Goal: Task Accomplishment & Management: Manage account settings

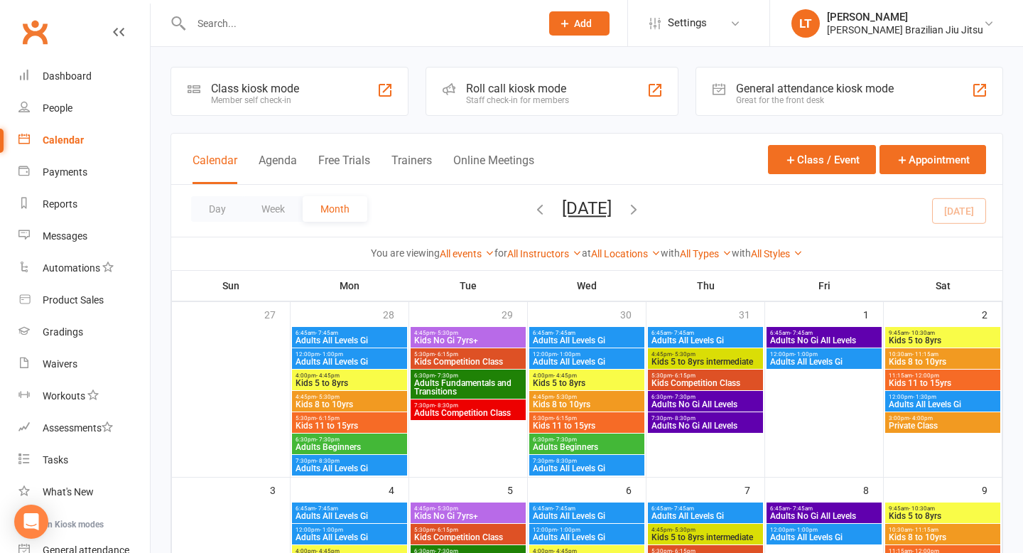
click at [250, 28] on input "text" at bounding box center [359, 23] width 344 height 20
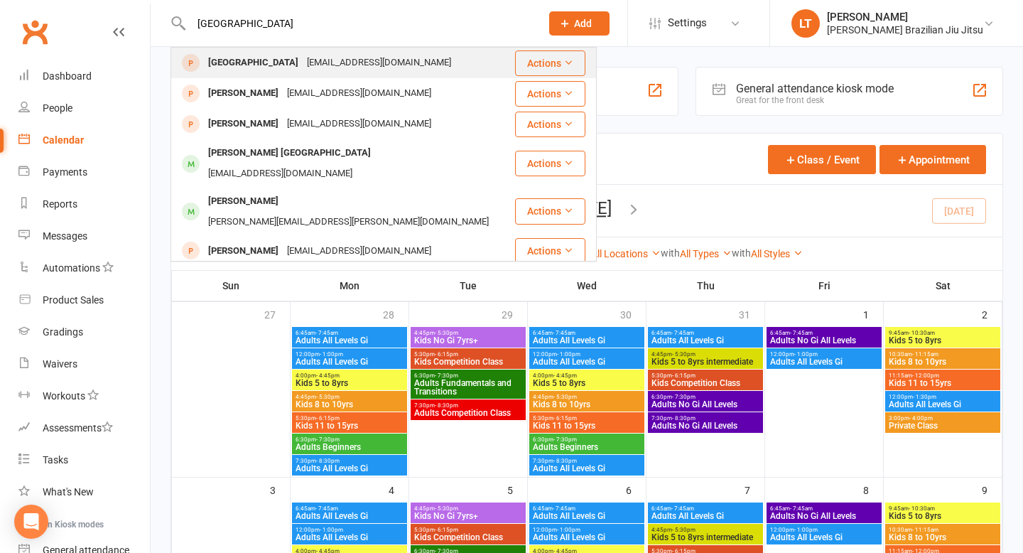
type input "[GEOGRAPHIC_DATA]"
click at [327, 64] on div "[EMAIL_ADDRESS][DOMAIN_NAME]" at bounding box center [379, 63] width 153 height 21
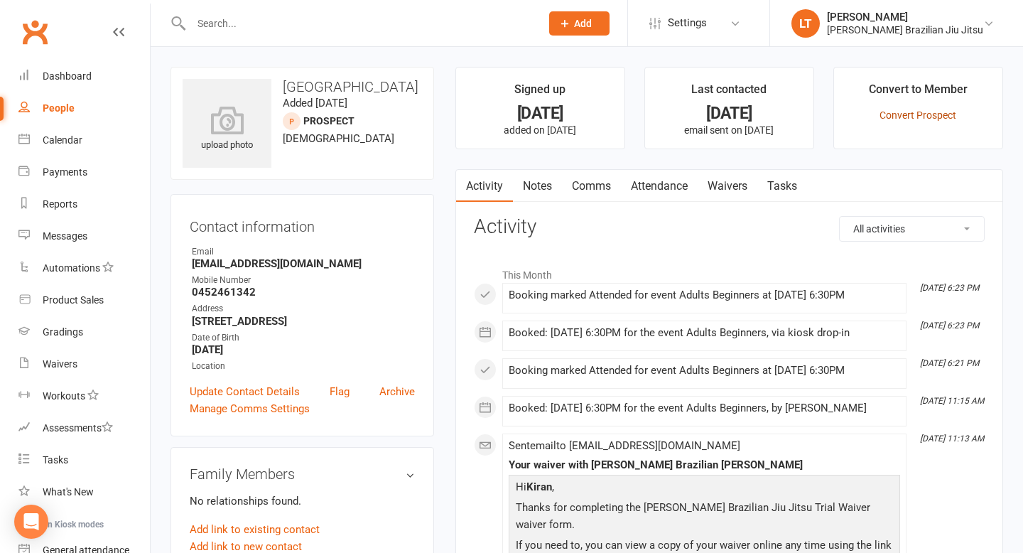
click at [908, 117] on link "Convert Prospect" at bounding box center [917, 114] width 77 height 11
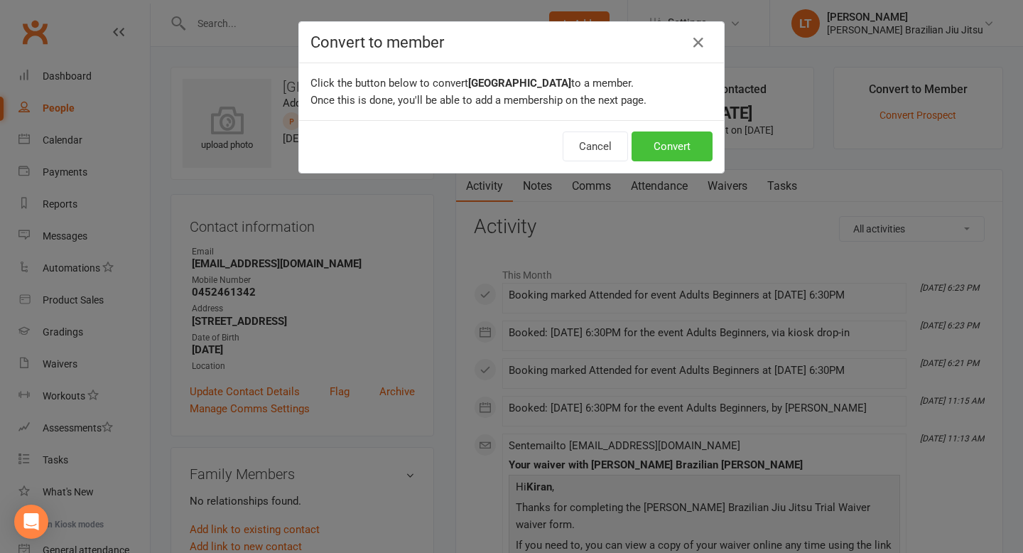
click at [673, 139] on button "Convert" at bounding box center [671, 146] width 81 height 30
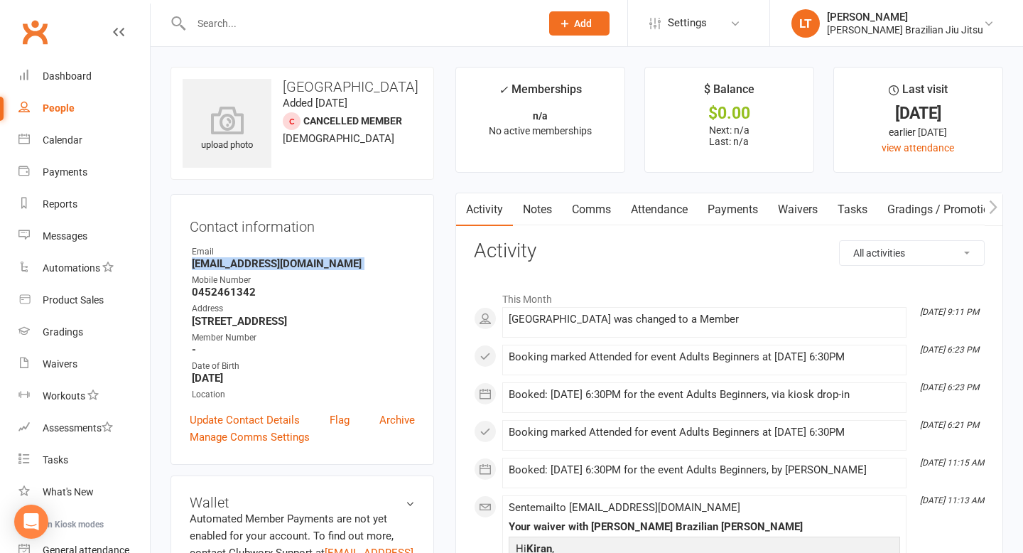
drag, startPoint x: 337, startPoint y: 269, endPoint x: 186, endPoint y: 264, distance: 151.4
click at [186, 264] on div "Contact information Owner Email [EMAIL_ADDRESS][DOMAIN_NAME] Mobile Number [PHO…" at bounding box center [302, 329] width 264 height 271
copy render-form-field "[EMAIL_ADDRESS][DOMAIN_NAME]"
drag, startPoint x: 362, startPoint y: 88, endPoint x: 284, endPoint y: 82, distance: 78.3
click at [284, 82] on h3 "[GEOGRAPHIC_DATA]" at bounding box center [302, 87] width 239 height 16
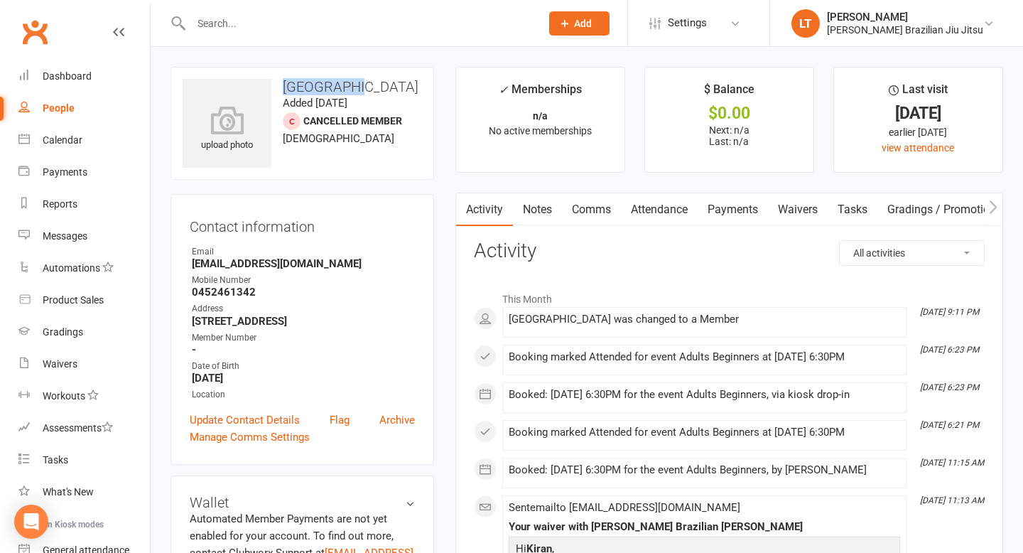
copy h3 "[GEOGRAPHIC_DATA]"
drag, startPoint x: 386, startPoint y: 324, endPoint x: 185, endPoint y: 320, distance: 201.0
click at [185, 320] on div "Contact information Owner Email [EMAIL_ADDRESS][DOMAIN_NAME] Mobile Number [PHO…" at bounding box center [302, 329] width 264 height 271
copy strong "[STREET_ADDRESS]"
drag, startPoint x: 256, startPoint y: 291, endPoint x: 187, endPoint y: 291, distance: 69.6
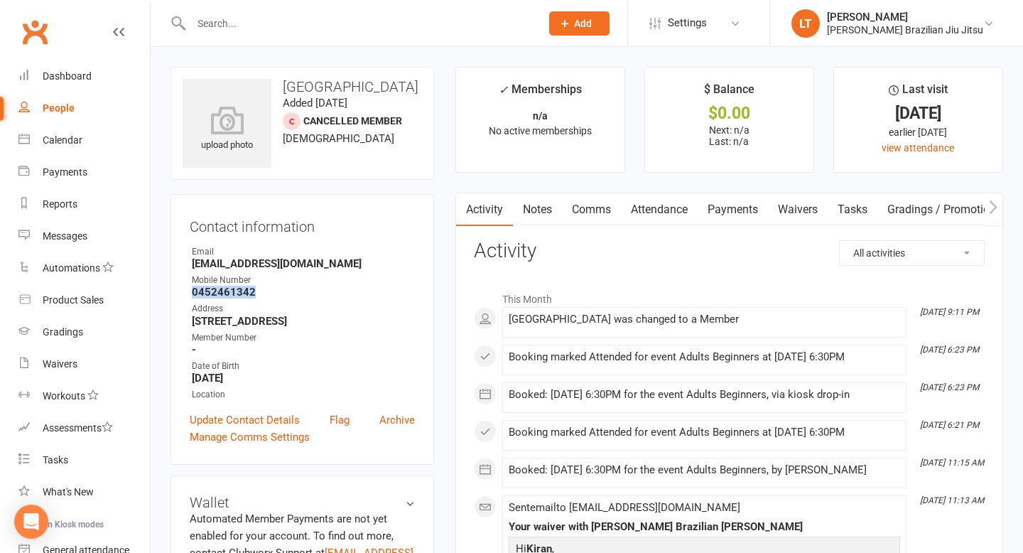
click at [187, 291] on div "Contact information Owner Email [EMAIL_ADDRESS][DOMAIN_NAME] Mobile Number [PHO…" at bounding box center [302, 329] width 264 height 271
copy strong "0452461342"
drag, startPoint x: 335, startPoint y: 261, endPoint x: 180, endPoint y: 260, distance: 154.8
click at [180, 260] on div "Contact information Owner Email [EMAIL_ADDRESS][DOMAIN_NAME] Mobile Number [PHO…" at bounding box center [302, 329] width 264 height 271
copy strong "[EMAIL_ADDRESS][DOMAIN_NAME]"
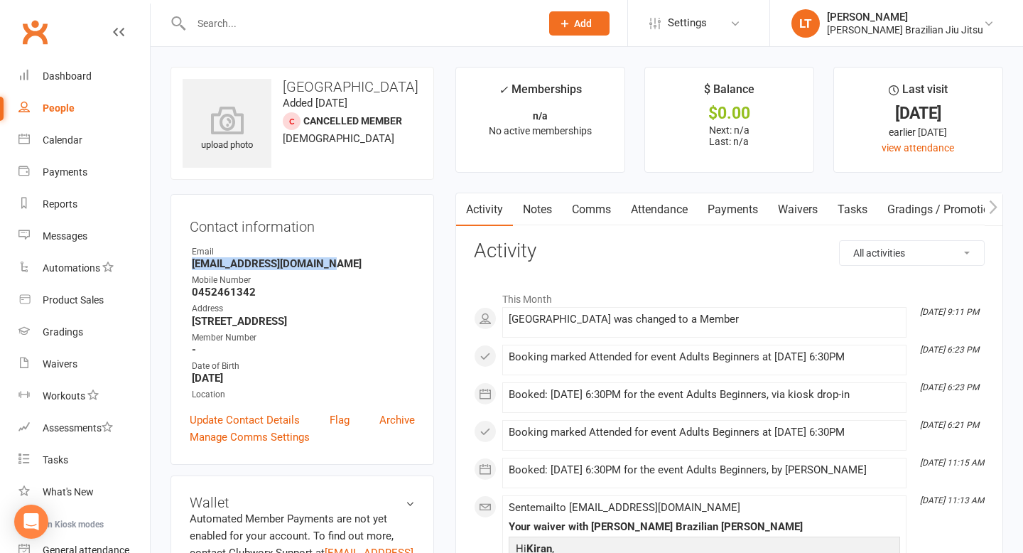
drag, startPoint x: 180, startPoint y: 260, endPoint x: 217, endPoint y: 39, distance: 224.0
click at [180, 245] on div "Contact information Owner Email [EMAIL_ADDRESS][DOMAIN_NAME] Mobile Number [PHO…" at bounding box center [302, 329] width 264 height 271
click at [376, 26] on input "text" at bounding box center [359, 23] width 344 height 20
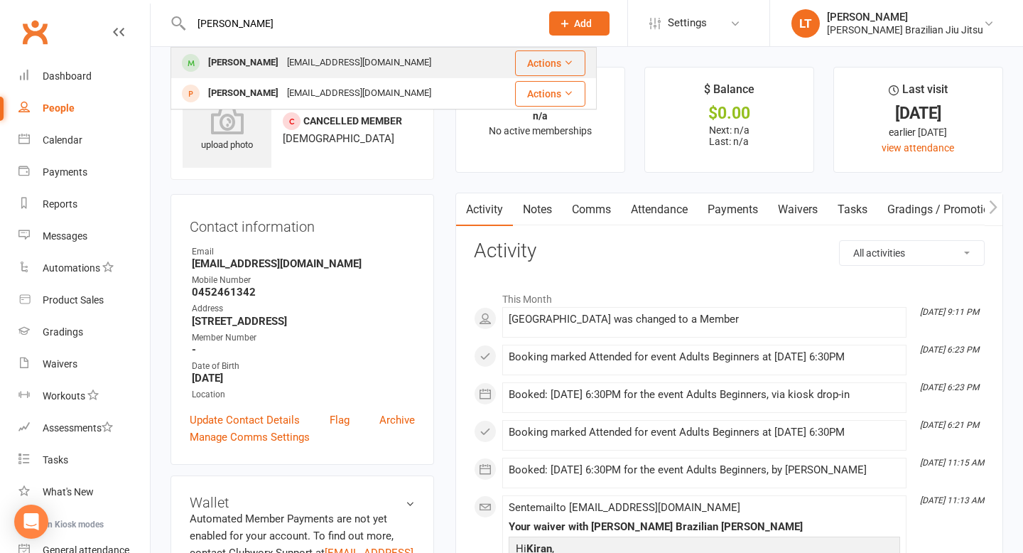
type input "[PERSON_NAME]"
click at [342, 58] on div "[EMAIL_ADDRESS][DOMAIN_NAME]" at bounding box center [359, 63] width 153 height 21
